Goal: Task Accomplishment & Management: Complete application form

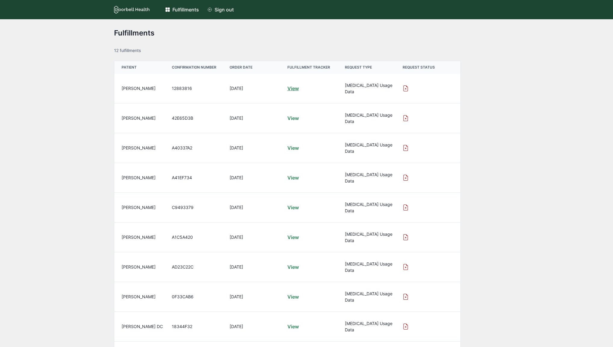
click at [292, 85] on link "View" at bounding box center [292, 88] width 11 height 7
drag, startPoint x: 429, startPoint y: 127, endPoint x: 416, endPoint y: 103, distance: 27.6
click at [429, 133] on div at bounding box center [432, 148] width 58 height 30
click at [408, 86] on icon at bounding box center [405, 88] width 5 height 6
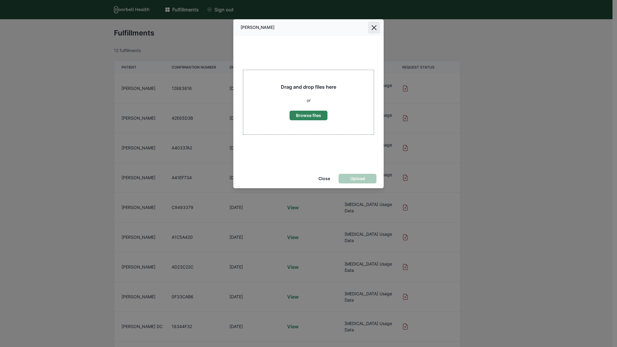
click at [374, 29] on icon "Close" at bounding box center [374, 27] width 5 height 5
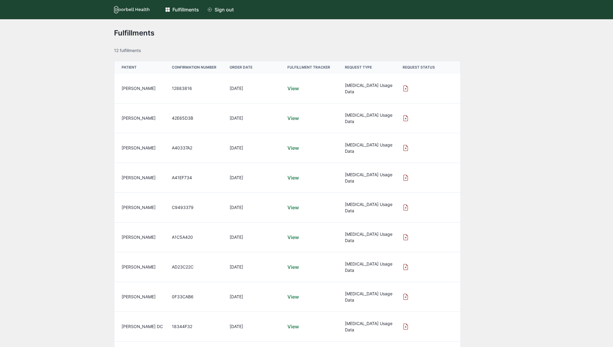
click at [404, 85] on icon at bounding box center [406, 88] width 6 height 6
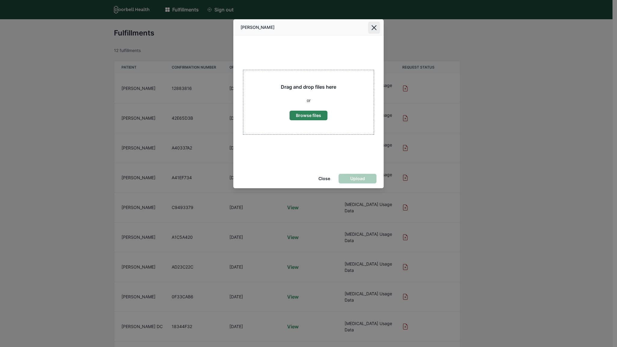
click at [370, 24] on button "Close" at bounding box center [374, 28] width 12 height 12
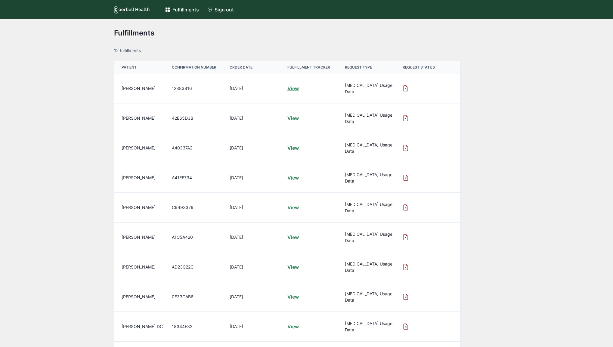
click at [296, 85] on link "View" at bounding box center [292, 88] width 11 height 7
click at [510, 133] on div "Fulfillments 12 fulfillments PATIENT CONFIRMATION NUMBER ORDER DATE FULFILLMENT…" at bounding box center [306, 225] width 613 height 412
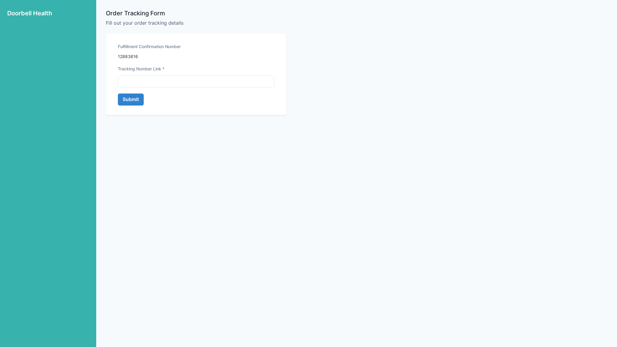
click at [457, 84] on div "Order Tracking Form Fill out your order tracking details Fulfillment Confirmati…" at bounding box center [357, 174] width 502 height 328
click at [149, 76] on input at bounding box center [196, 82] width 156 height 12
click at [156, 70] on label "Tracking Number Link *" at bounding box center [141, 69] width 47 height 6
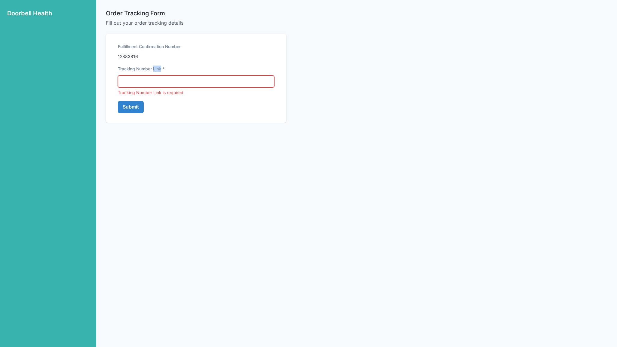
click at [156, 70] on label "Tracking Number Link *" at bounding box center [141, 69] width 47 height 6
click at [141, 68] on label "Tracking Number Link *" at bounding box center [141, 69] width 47 height 6
click at [134, 60] on div "Fulfillment Confirmation Number 12883816 Tracking Number Link * Tracking Number…" at bounding box center [196, 69] width 156 height 52
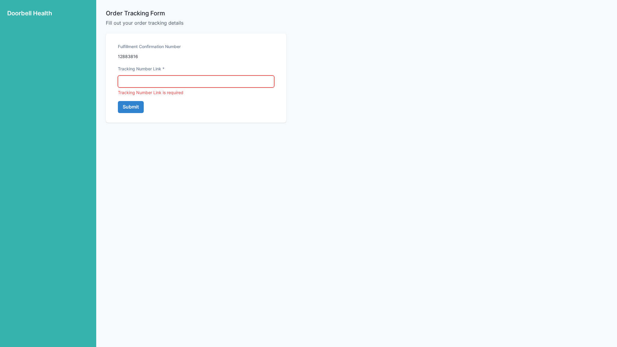
click at [134, 60] on div "Fulfillment Confirmation Number 12883816 Tracking Number Link * Tracking Number…" at bounding box center [196, 69] width 156 height 52
click at [134, 56] on div "Fulfillment Confirmation Number 12883816" at bounding box center [196, 51] width 156 height 16
click at [138, 80] on input at bounding box center [196, 82] width 156 height 12
click at [197, 84] on input at bounding box center [196, 82] width 156 height 12
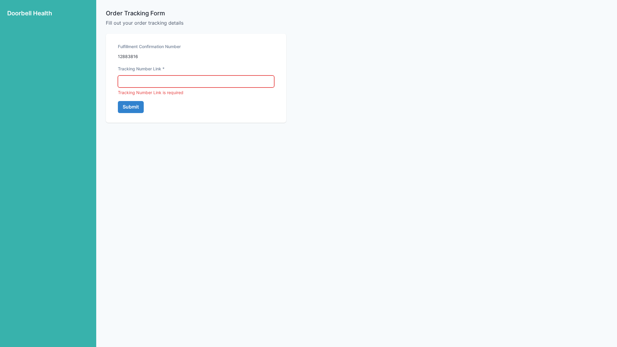
click at [148, 72] on div "Tracking Number Link *" at bounding box center [196, 71] width 156 height 10
click at [136, 52] on div "Fulfillment Confirmation Number" at bounding box center [196, 48] width 156 height 10
click at [147, 47] on label "Fulfillment Confirmation Number" at bounding box center [149, 46] width 63 height 6
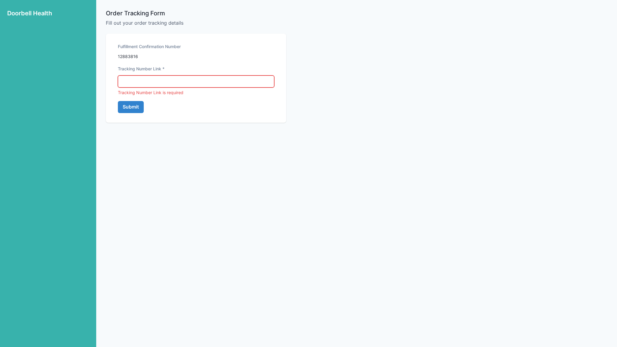
click at [134, 52] on div "Fulfillment Confirmation Number" at bounding box center [196, 48] width 156 height 10
click at [132, 57] on div "Fulfillment Confirmation Number 12883816" at bounding box center [196, 51] width 156 height 16
click at [139, 69] on label "Tracking Number Link *" at bounding box center [141, 69] width 47 height 6
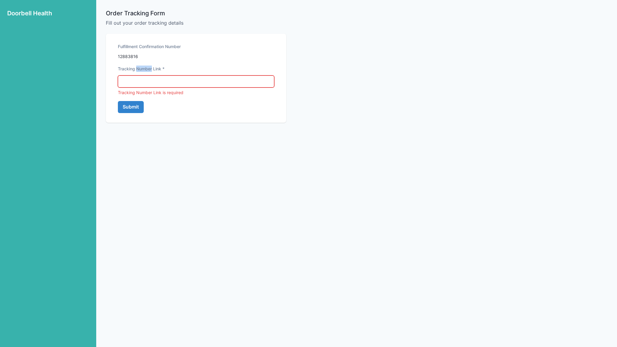
click at [139, 69] on label "Tracking Number Link *" at bounding box center [141, 69] width 47 height 6
click at [132, 68] on label "Tracking Number Link *" at bounding box center [141, 69] width 47 height 6
copy label "Tracking"
drag, startPoint x: 385, startPoint y: 54, endPoint x: 302, endPoint y: 33, distance: 85.2
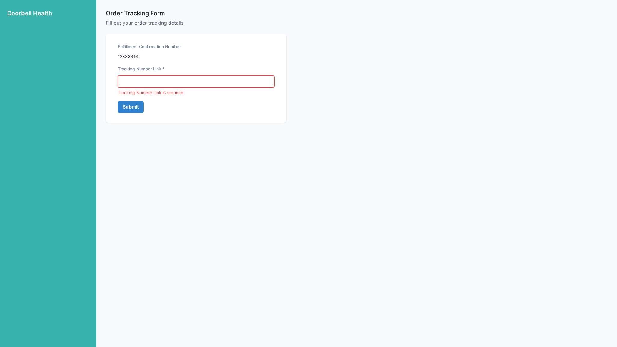
click at [384, 54] on div "Order Tracking Form Fill out your order tracking details Fulfillment Confirmati…" at bounding box center [271, 66] width 331 height 113
click at [185, 81] on input at bounding box center [196, 82] width 156 height 12
click at [366, 111] on div "Order Tracking Form Fill out your order tracking details Fulfillment Confirmati…" at bounding box center [271, 66] width 331 height 113
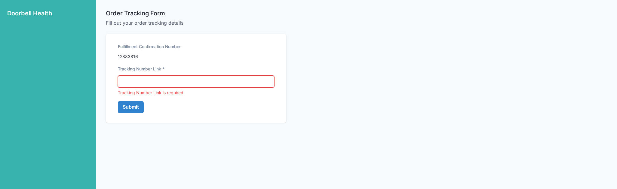
click at [176, 78] on input at bounding box center [196, 82] width 156 height 12
paste input "********"
click at [132, 108] on button "Submit" at bounding box center [131, 107] width 26 height 12
click at [170, 85] on input "********" at bounding box center [196, 82] width 156 height 12
drag, startPoint x: 193, startPoint y: 83, endPoint x: 64, endPoint y: 82, distance: 128.8
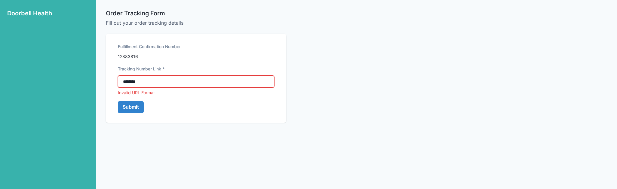
click at [65, 82] on div "Doorbell Health Order Tracking Form Fill out your order tracking details Fulfil…" at bounding box center [308, 94] width 617 height 189
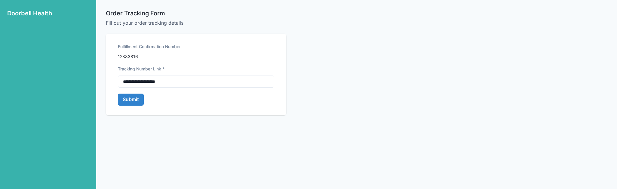
type input "**********"
click at [118, 94] on button "Submit" at bounding box center [131, 100] width 26 height 12
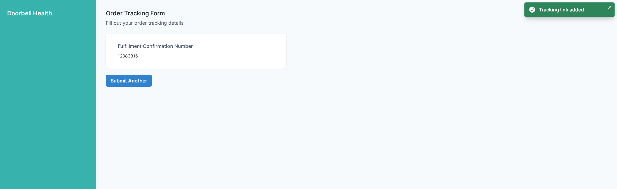
click at [135, 51] on h2 "Fulfillment Confirmation Number" at bounding box center [196, 47] width 156 height 9
click at [131, 55] on p "12883816" at bounding box center [196, 56] width 156 height 6
click at [135, 79] on link "Submit Another" at bounding box center [129, 81] width 46 height 12
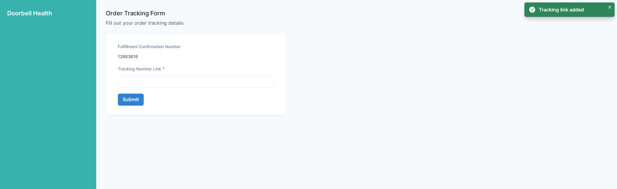
click at [153, 88] on form "Fulfillment Confirmation Number 12883816 Tracking Number Link * Submit" at bounding box center [196, 74] width 156 height 62
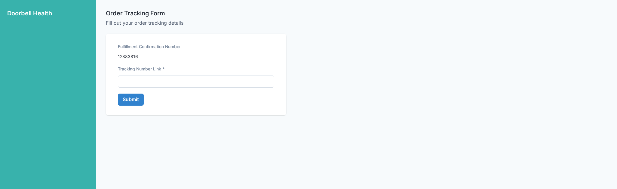
click at [170, 80] on input at bounding box center [196, 82] width 156 height 12
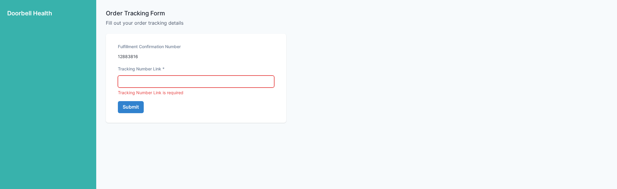
click at [351, 80] on div "Order Tracking Form Fill out your order tracking details Fulfillment Confirmati…" at bounding box center [271, 66] width 331 height 113
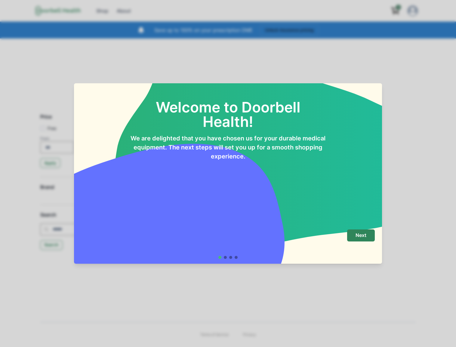
click at [366, 239] on button "Next" at bounding box center [361, 236] width 28 height 12
